Goal: Information Seeking & Learning: Learn about a topic

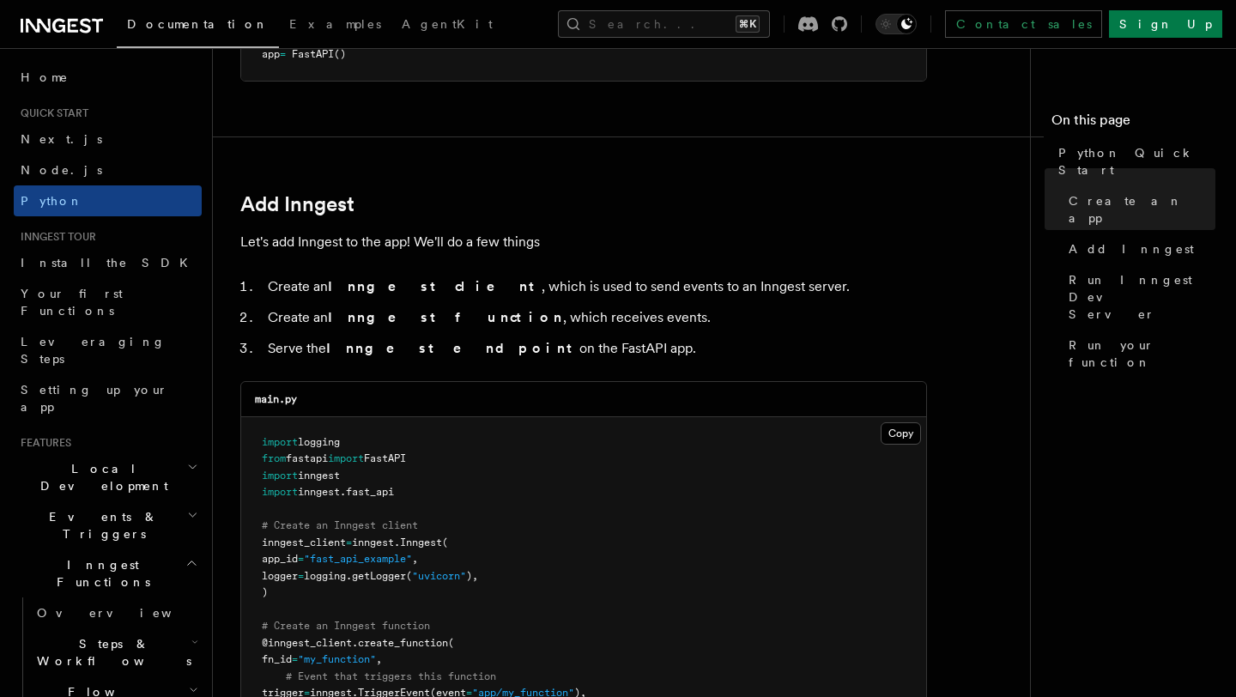
scroll to position [914, 0]
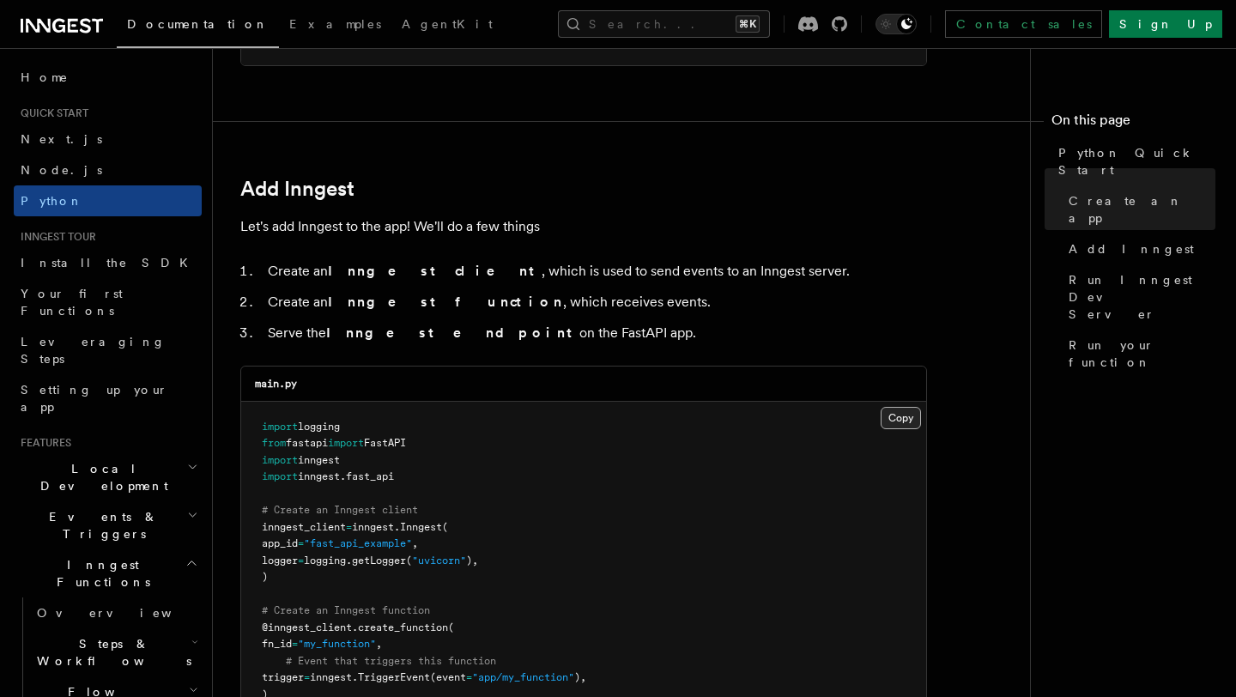
click at [905, 420] on button "Copy Copied" at bounding box center [901, 418] width 40 height 22
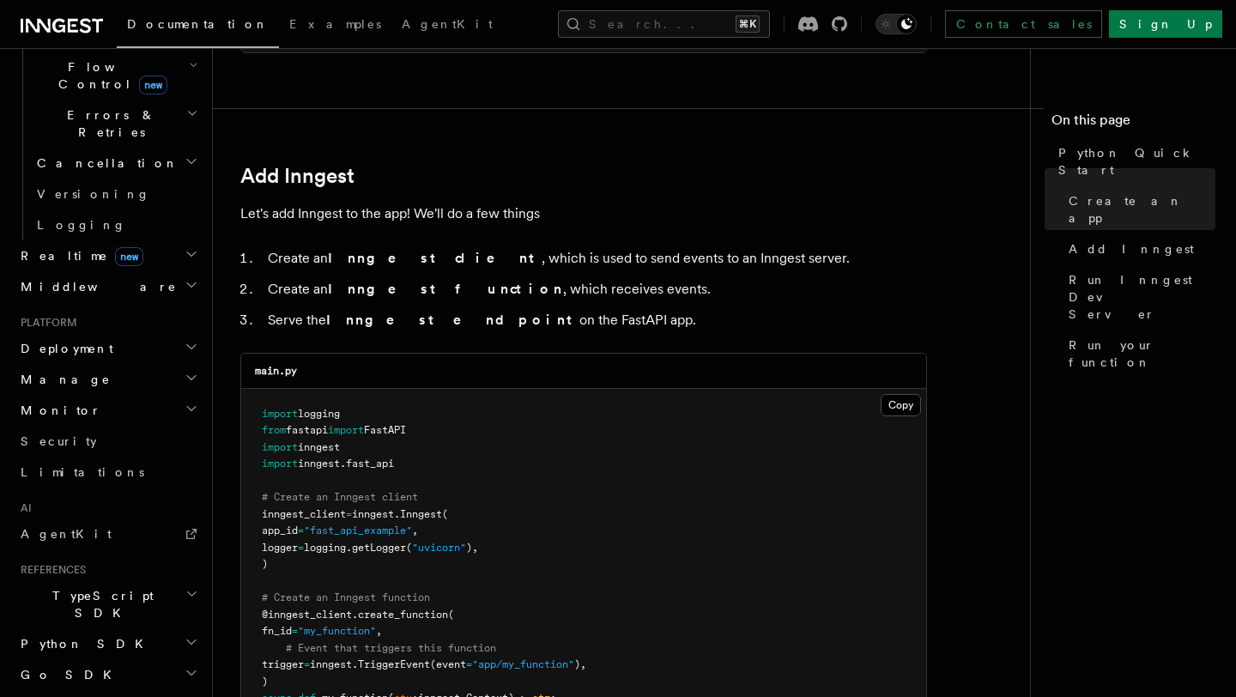
scroll to position [626, 0]
click at [195, 634] on icon "button" at bounding box center [192, 641] width 14 height 14
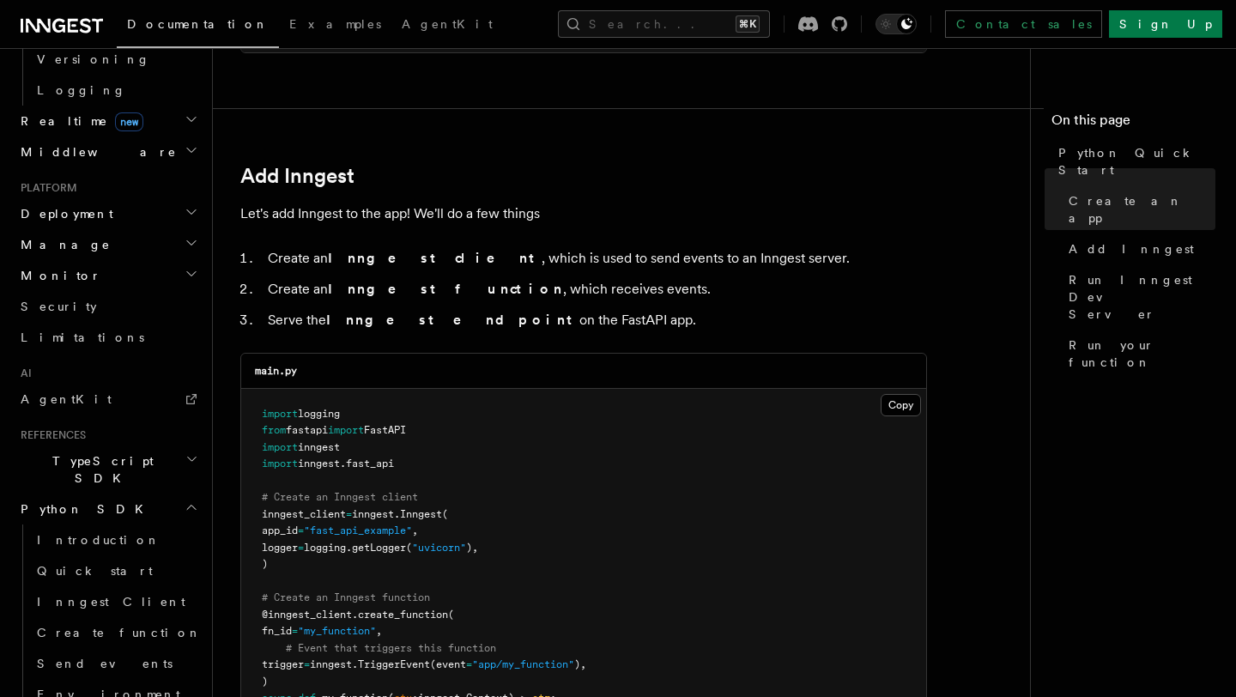
scroll to position [760, 0]
click at [108, 554] on link "Quick start" at bounding box center [116, 569] width 172 height 31
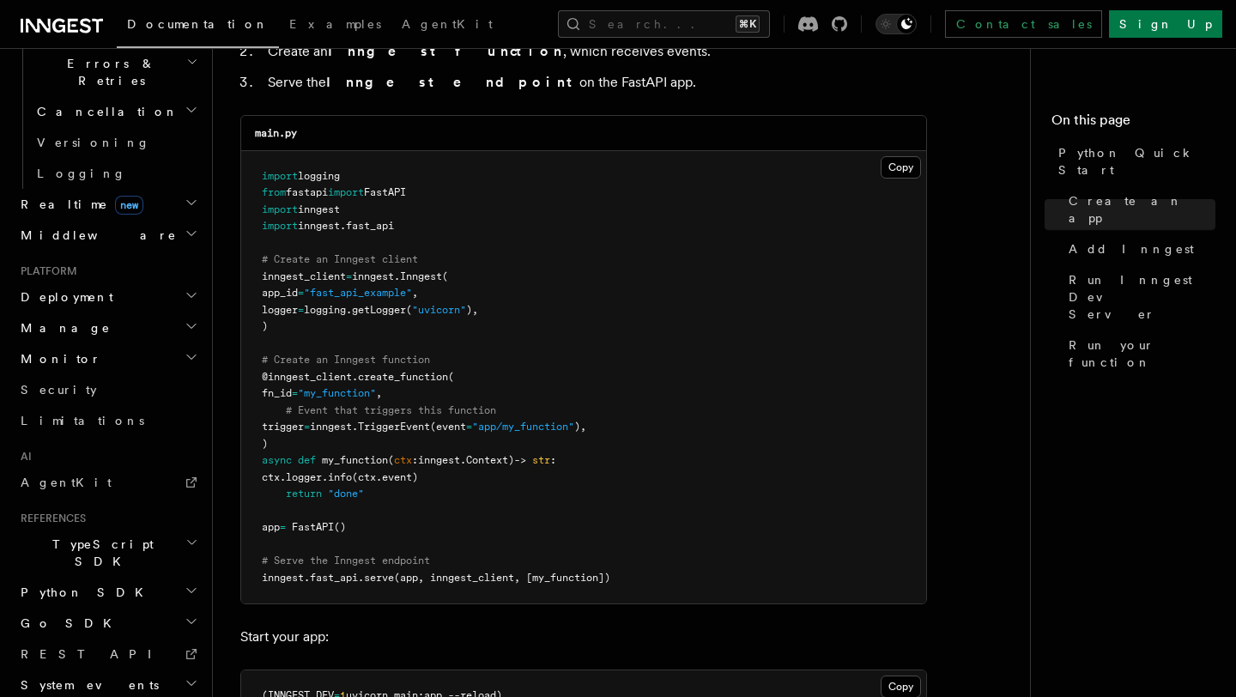
scroll to position [1095, 0]
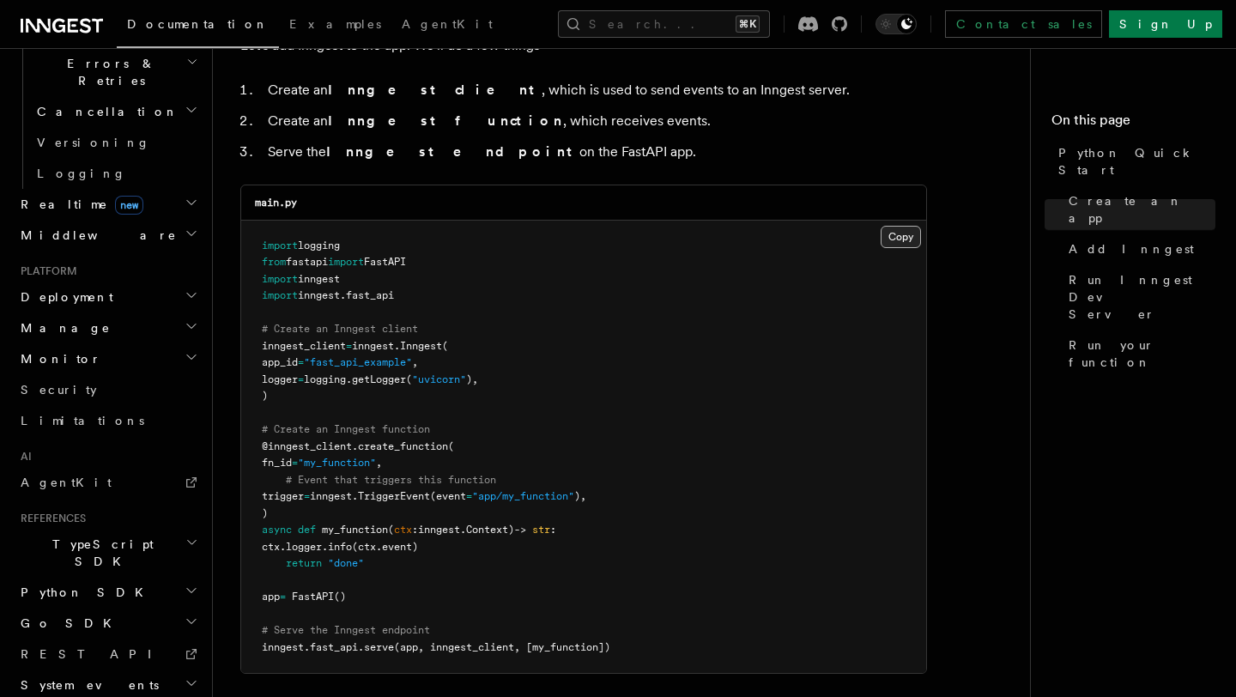
click at [898, 233] on button "Copy Copied" at bounding box center [901, 237] width 40 height 22
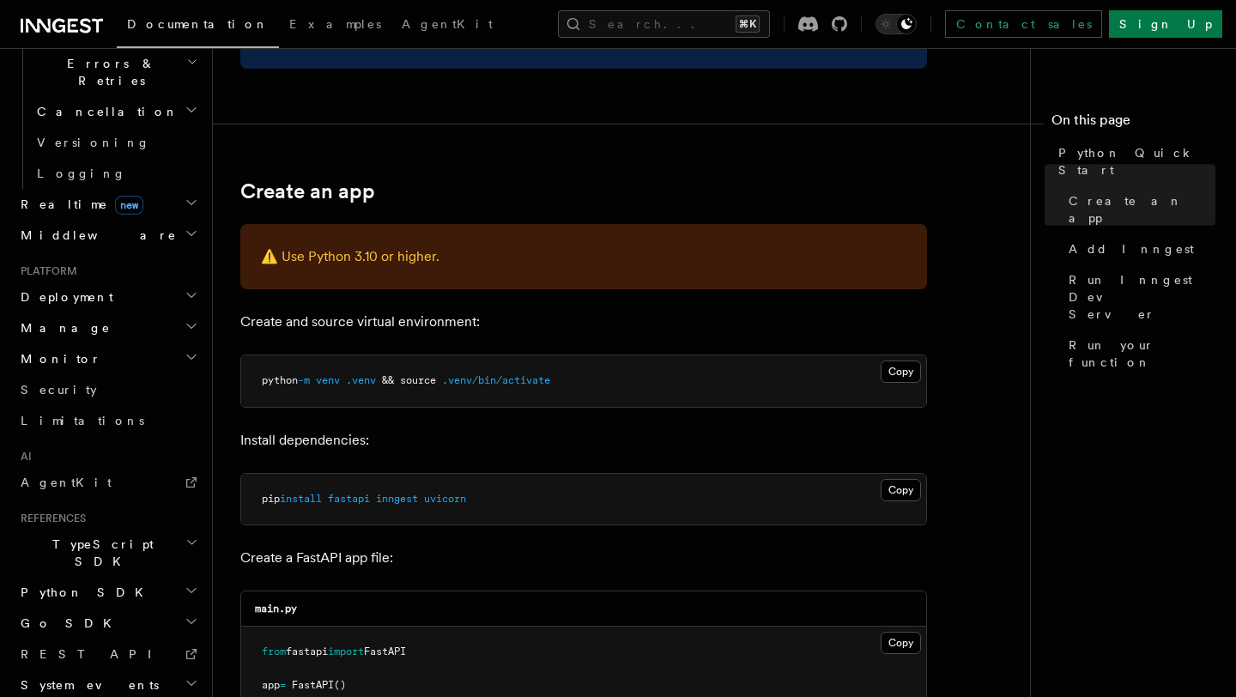
scroll to position [0, 0]
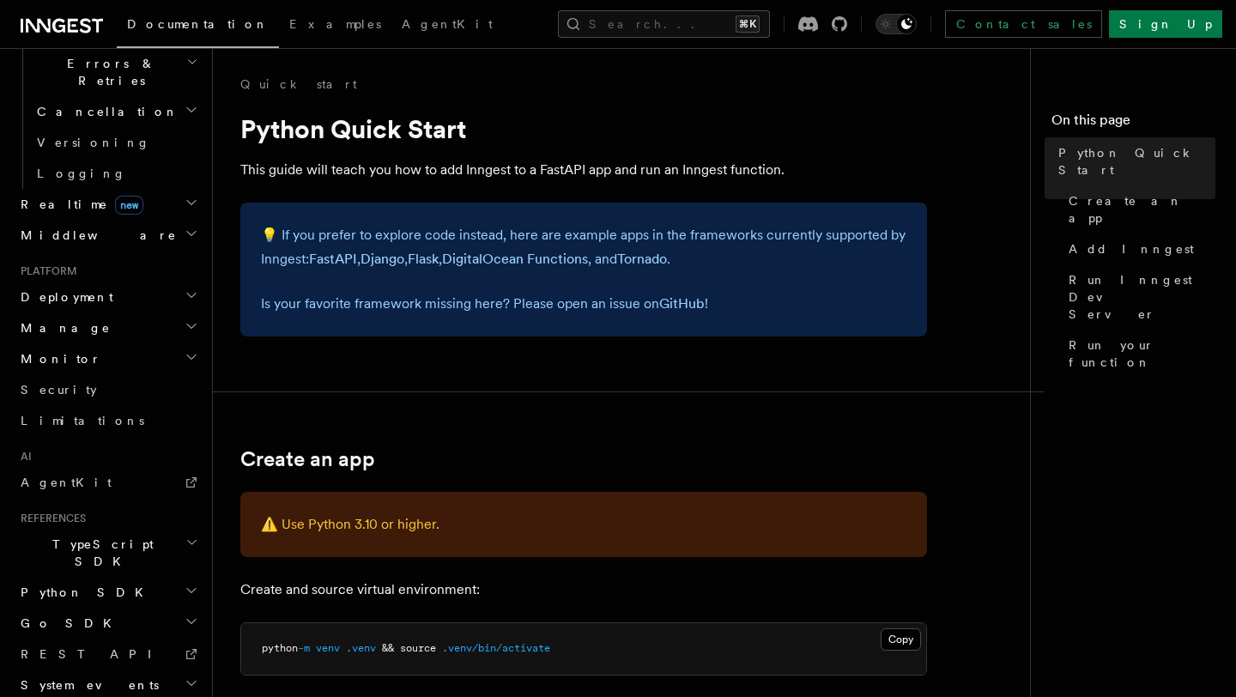
click at [167, 33] on link "Documentation" at bounding box center [198, 26] width 162 height 43
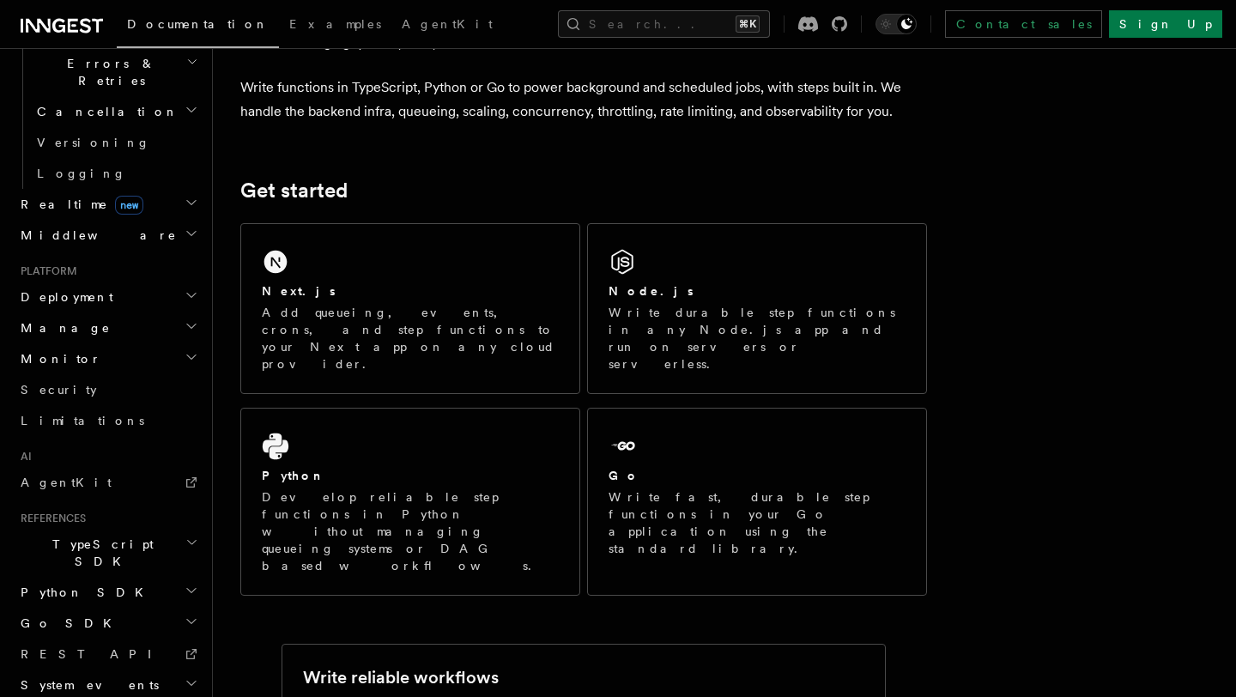
scroll to position [133, 0]
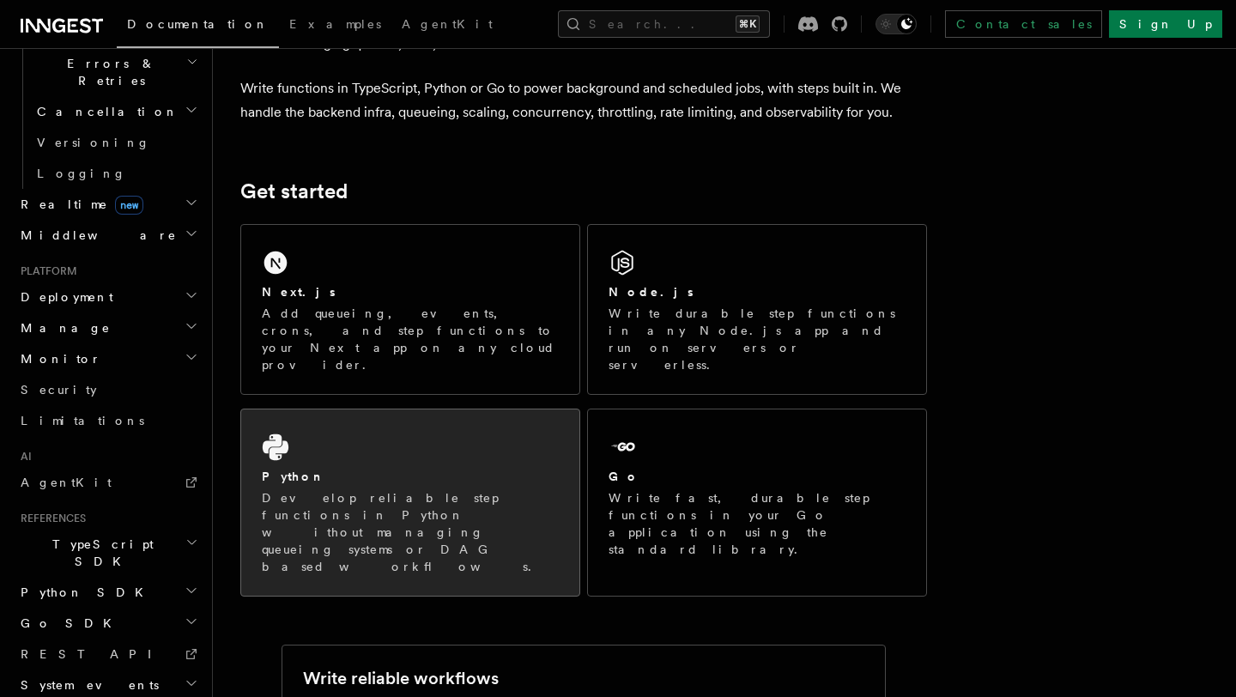
click at [435, 409] on div "Python Develop reliable step functions in Python without managing queueing syst…" at bounding box center [410, 502] width 338 height 186
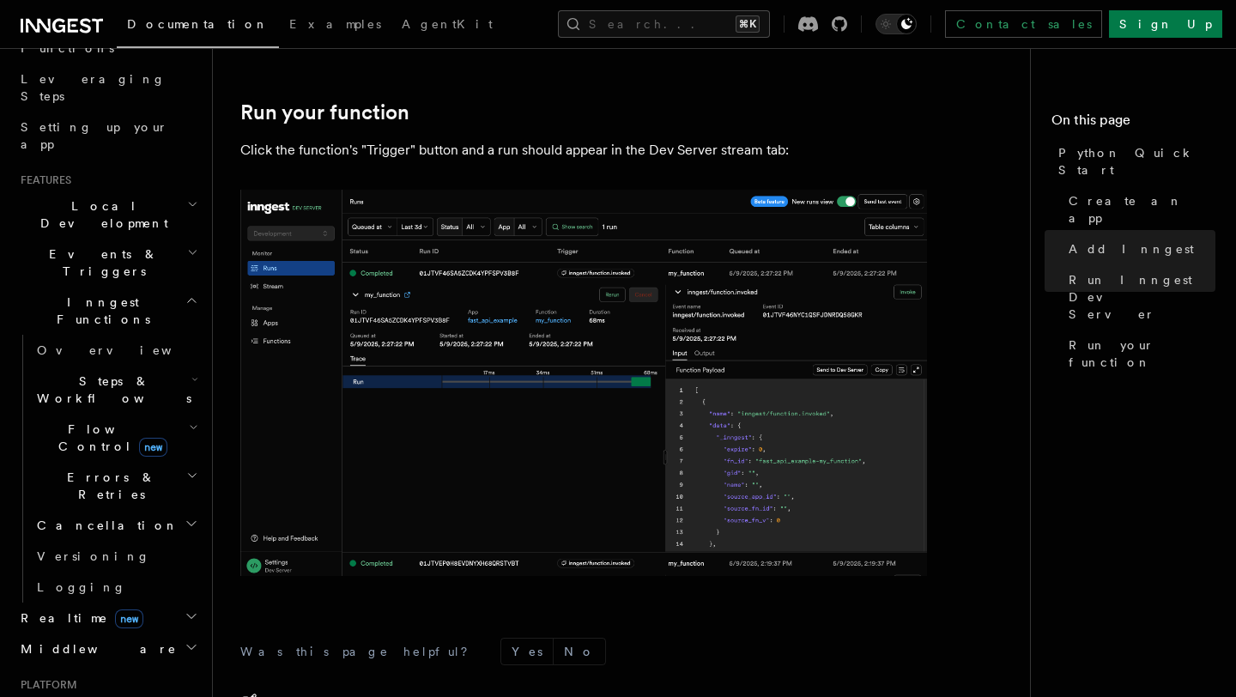
scroll to position [253, 0]
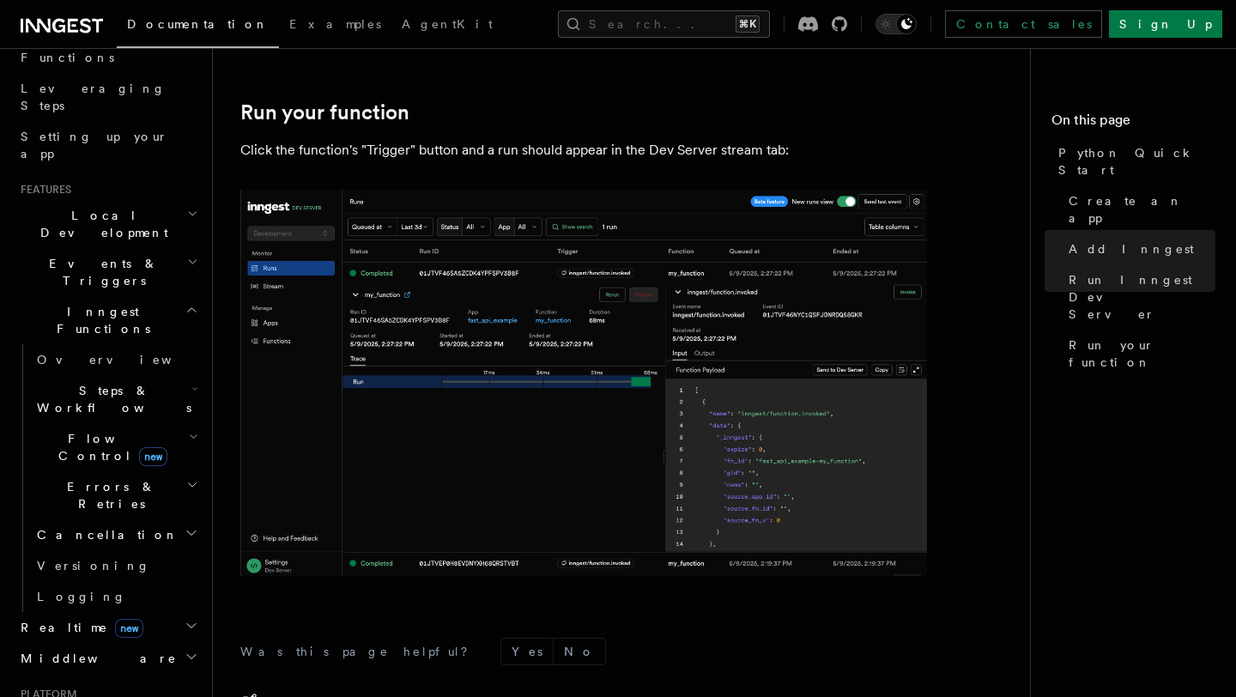
click at [116, 207] on span "Local Development" at bounding box center [100, 224] width 173 height 34
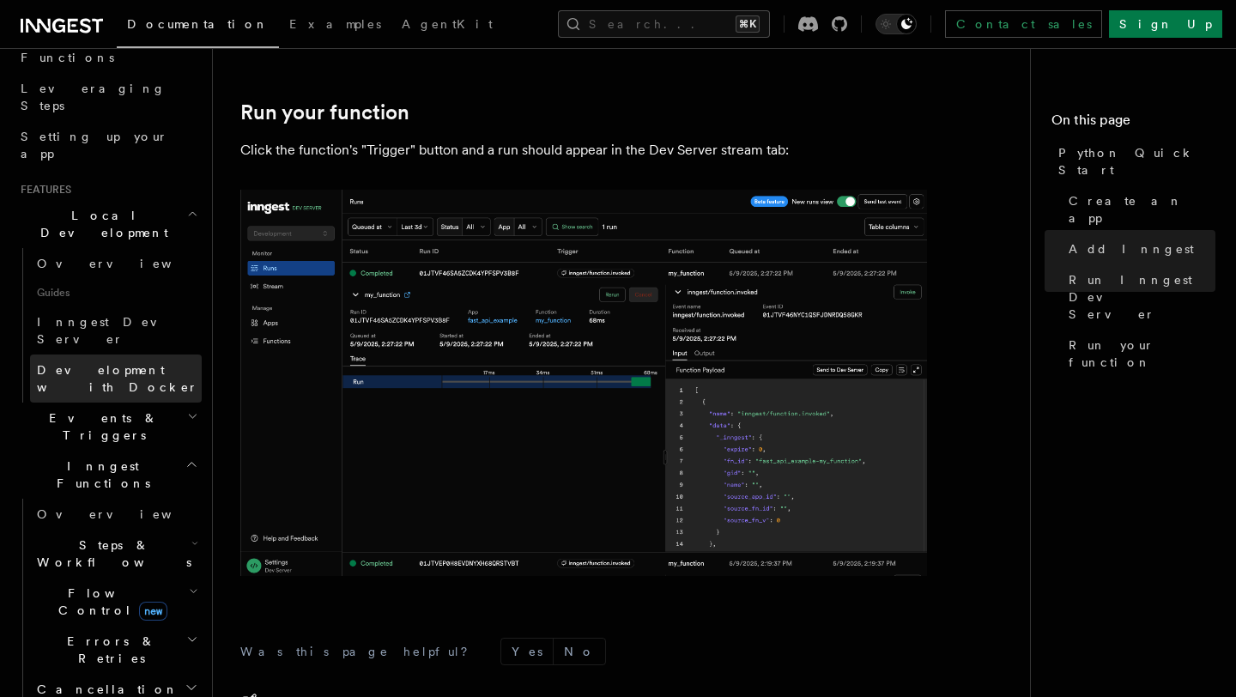
click at [115, 363] on span "Development with Docker" at bounding box center [117, 378] width 161 height 31
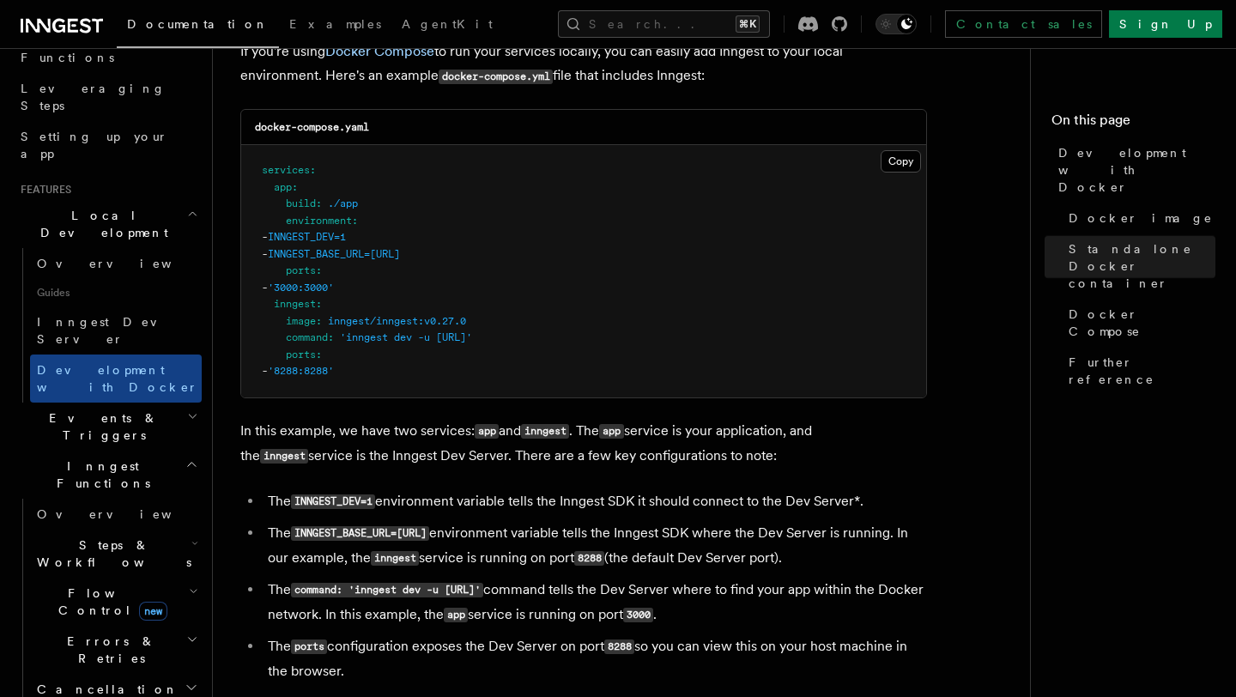
scroll to position [1201, 0]
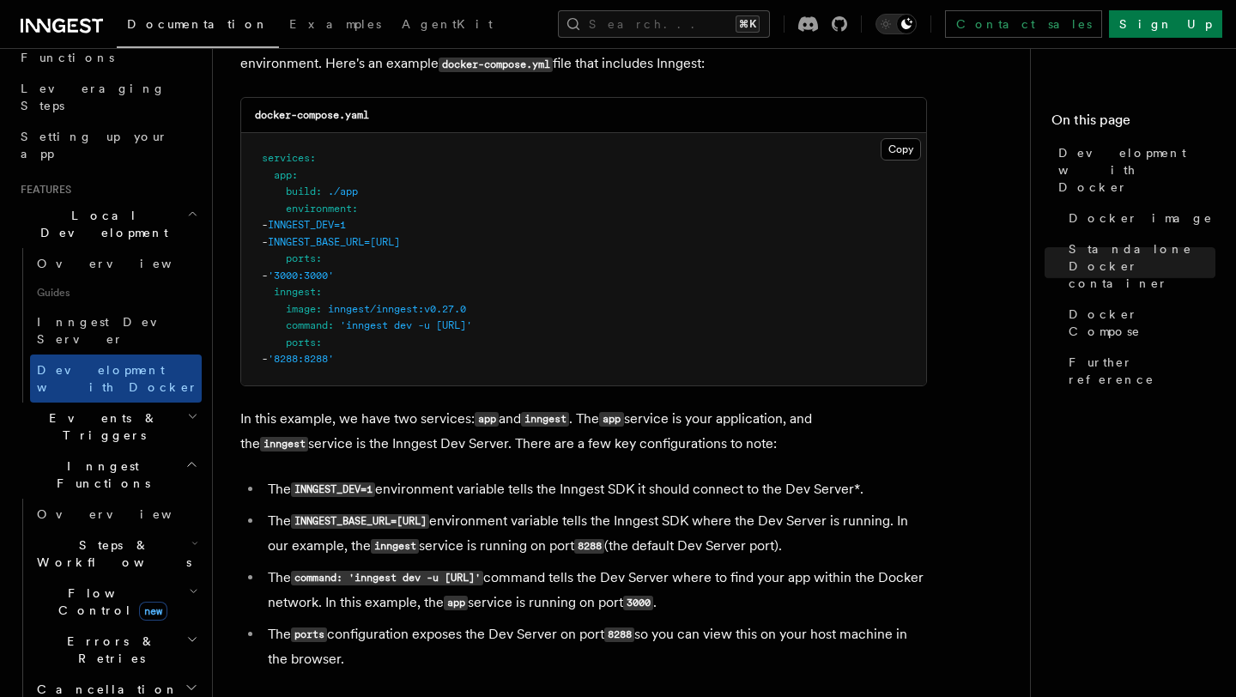
click at [82, 279] on span "Guides" at bounding box center [116, 292] width 172 height 27
click at [74, 248] on link "Overview" at bounding box center [116, 263] width 172 height 31
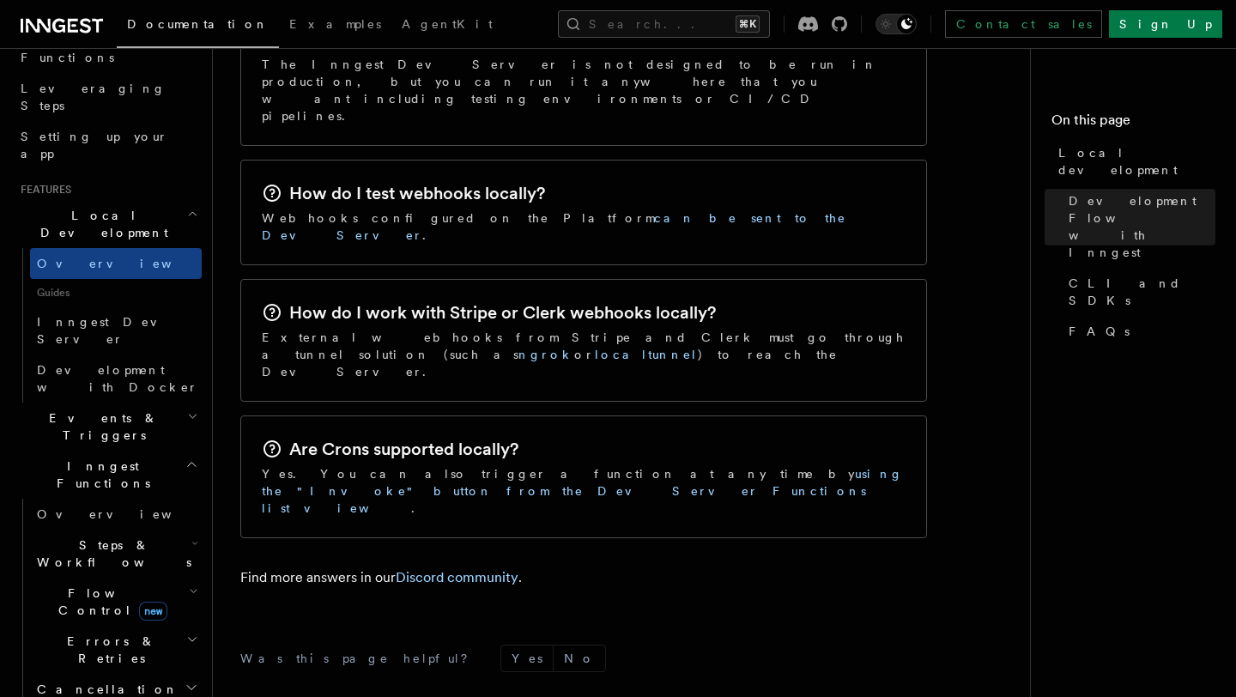
scroll to position [2825, 0]
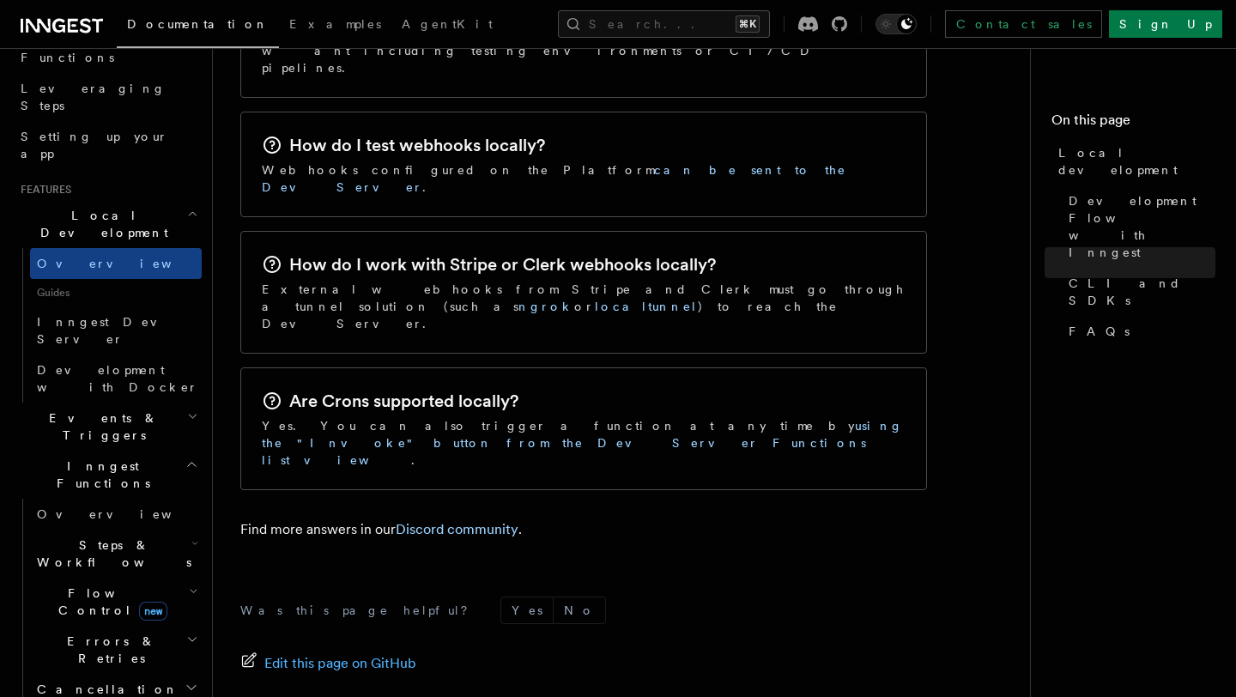
click at [120, 403] on h2 "Events & Triggers" at bounding box center [108, 427] width 188 height 48
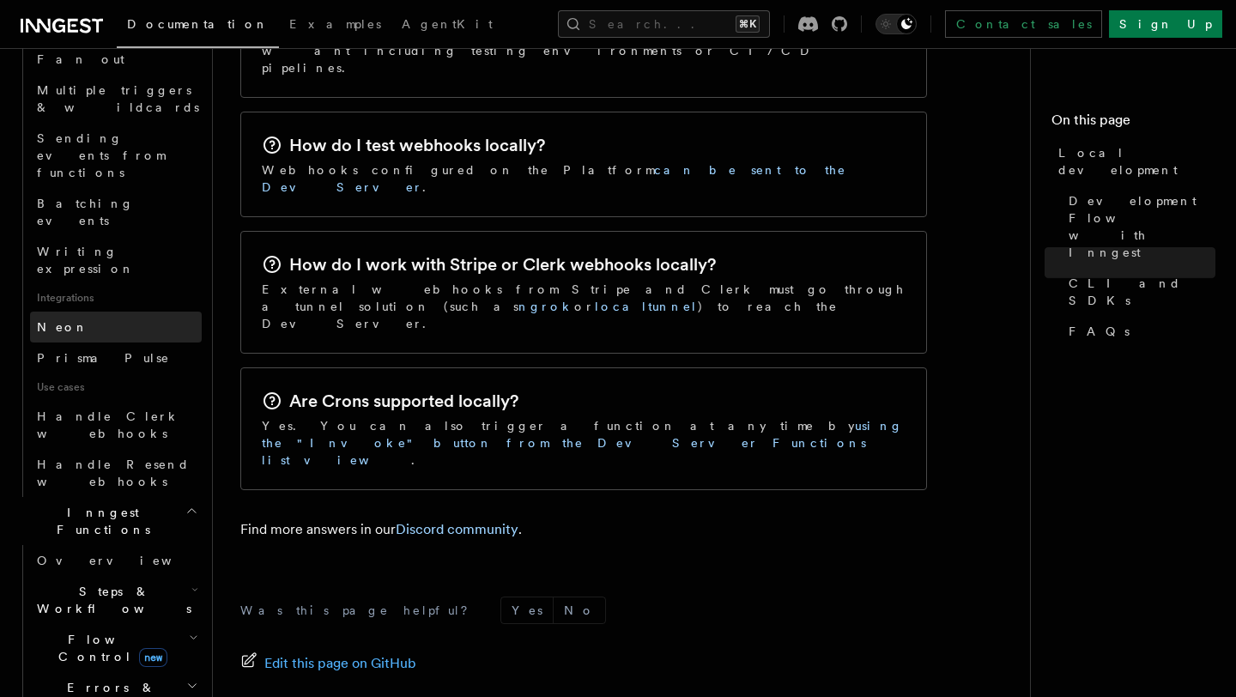
scroll to position [1053, 0]
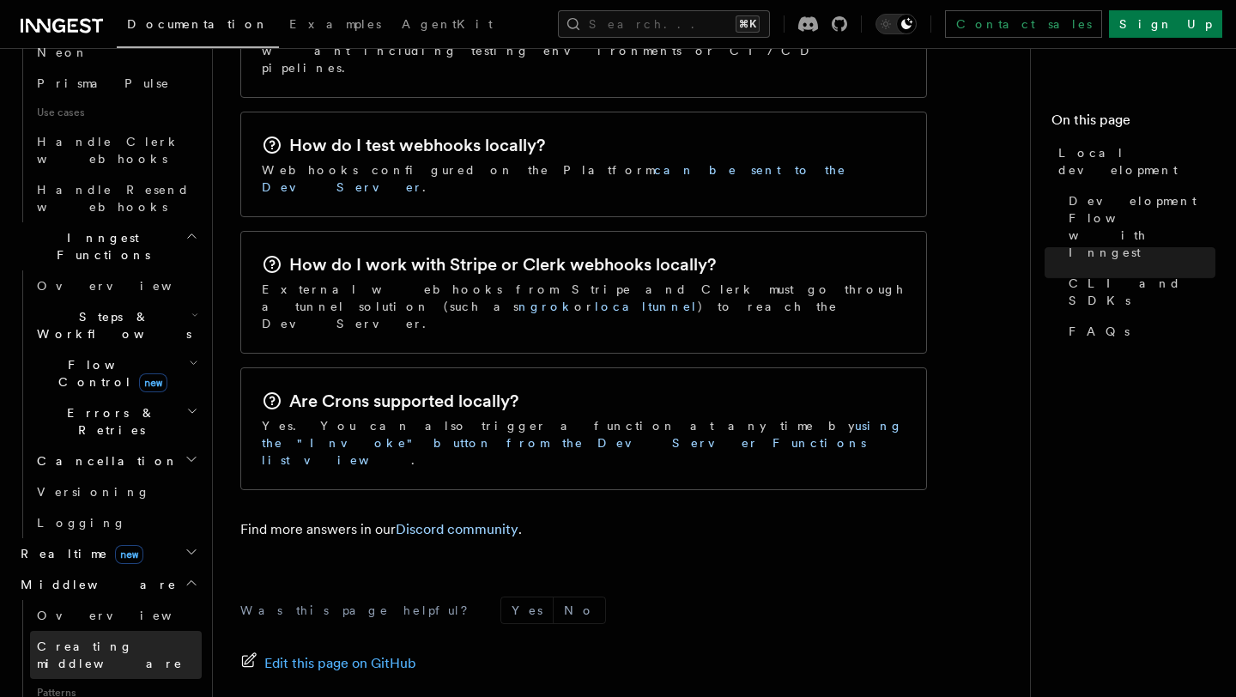
scroll to position [1335, 0]
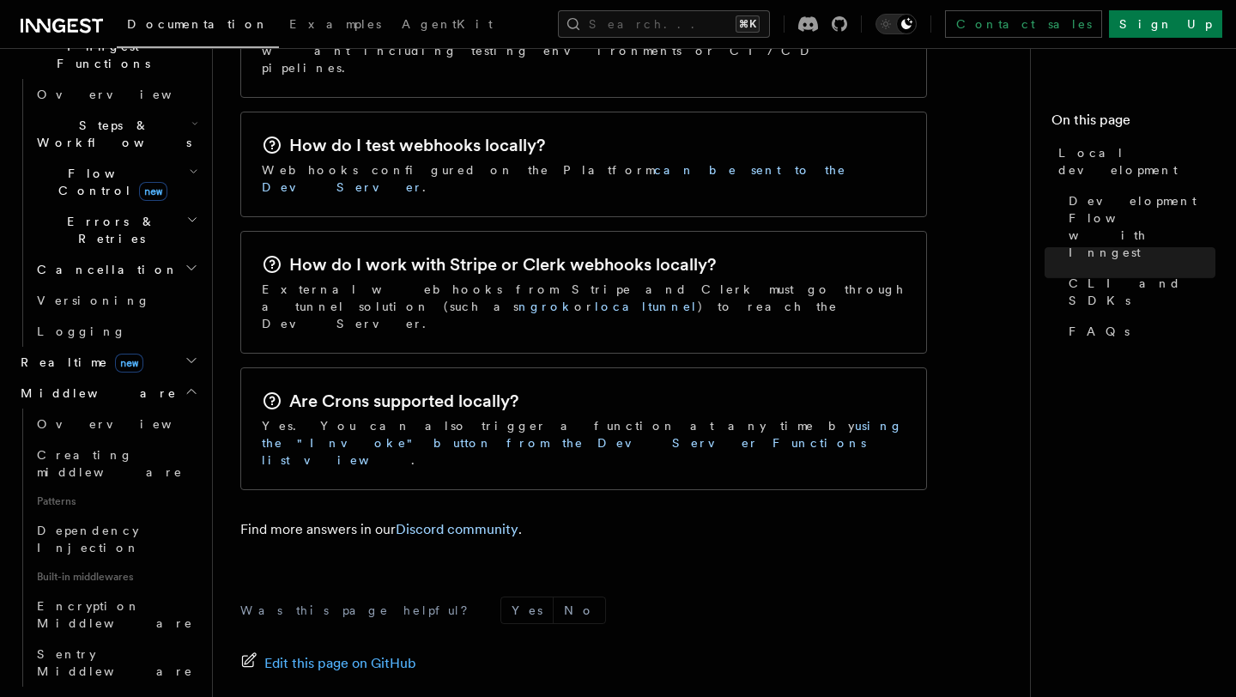
scroll to position [1520, 0]
